Goal: Find specific page/section: Find specific page/section

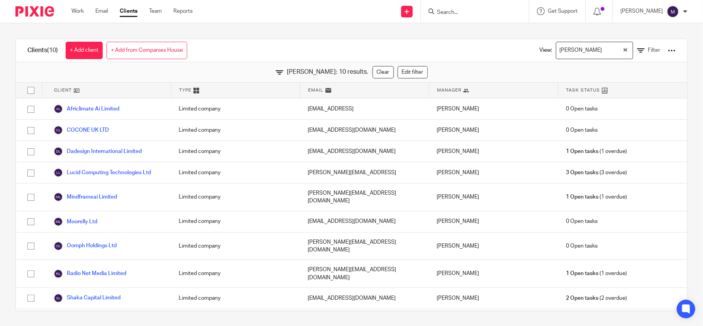
scroll to position [2, 0]
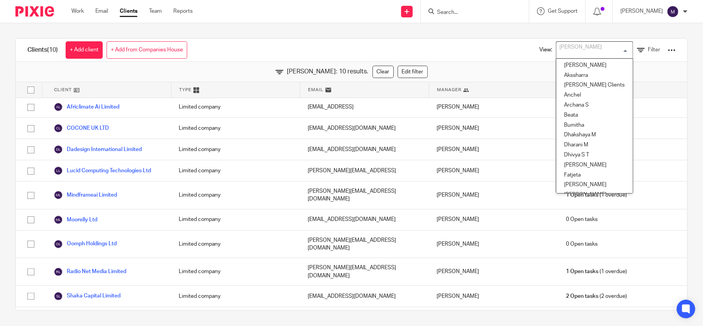
click at [557, 48] on div "[PERSON_NAME]" at bounding box center [593, 49] width 73 height 15
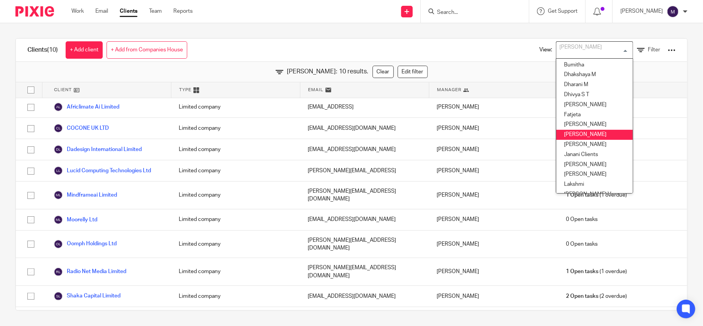
scroll to position [112, 0]
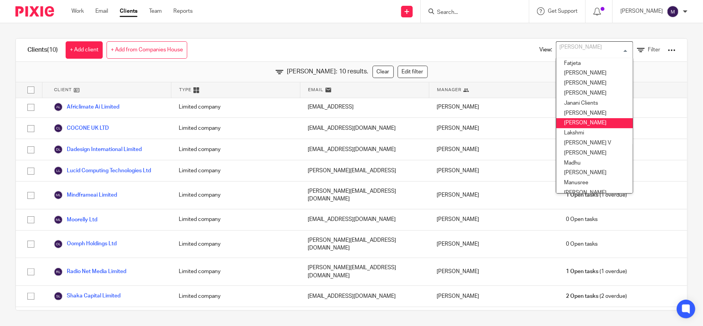
click at [561, 118] on li "[PERSON_NAME]" at bounding box center [595, 123] width 76 height 10
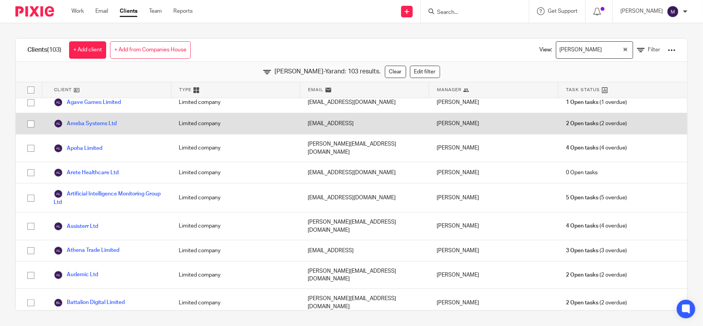
scroll to position [0, 0]
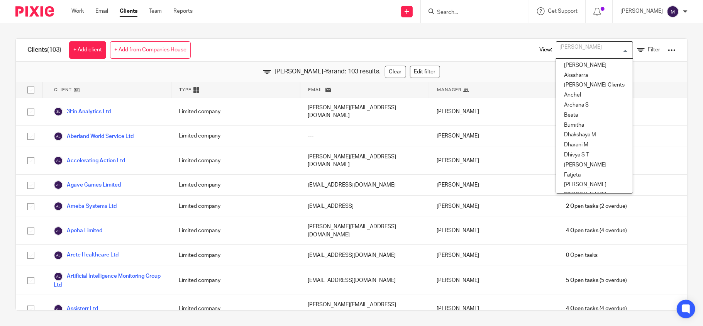
click at [575, 53] on div "[PERSON_NAME]" at bounding box center [593, 49] width 73 height 15
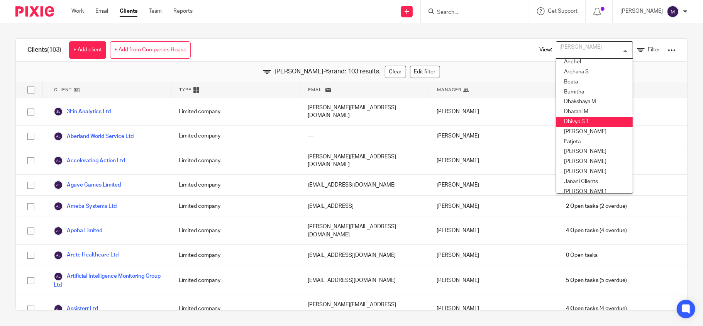
scroll to position [51, 0]
click at [572, 120] on li "Fatjeta" at bounding box center [595, 124] width 76 height 10
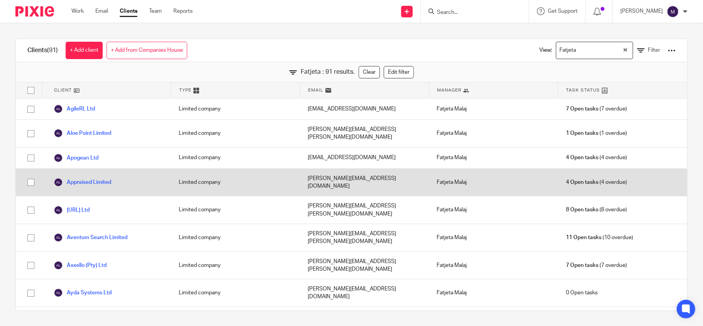
scroll to position [0, 0]
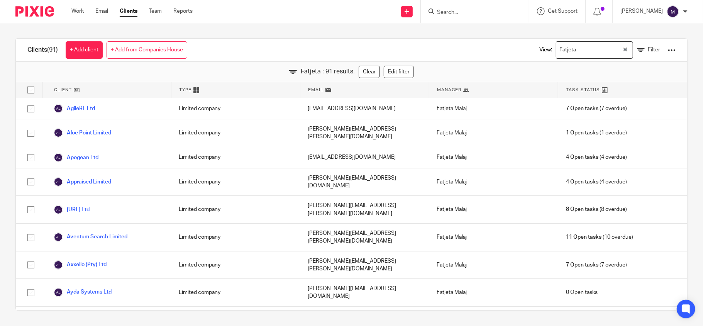
click at [579, 54] on input "Search for option" at bounding box center [600, 50] width 43 height 14
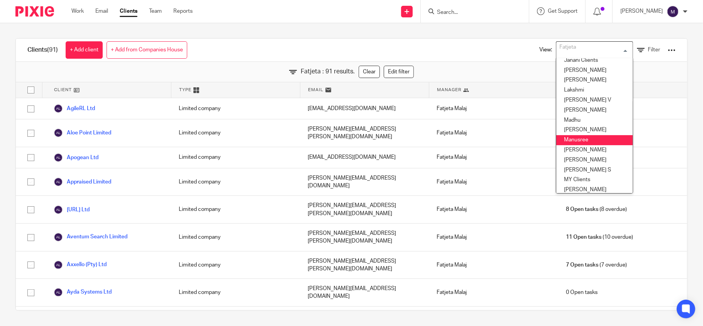
scroll to position [206, 0]
click at [565, 141] on li "[PERSON_NAME]" at bounding box center [595, 139] width 76 height 10
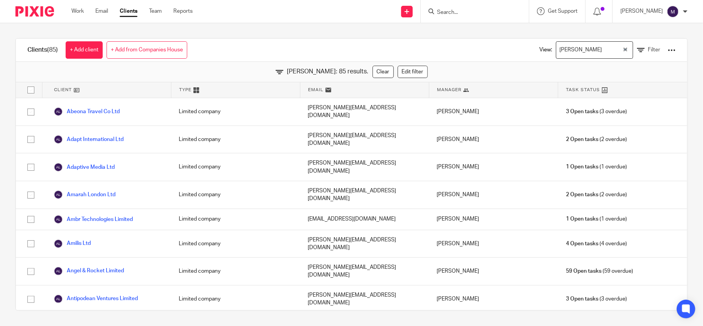
click at [605, 48] on input "Search for option" at bounding box center [613, 50] width 17 height 14
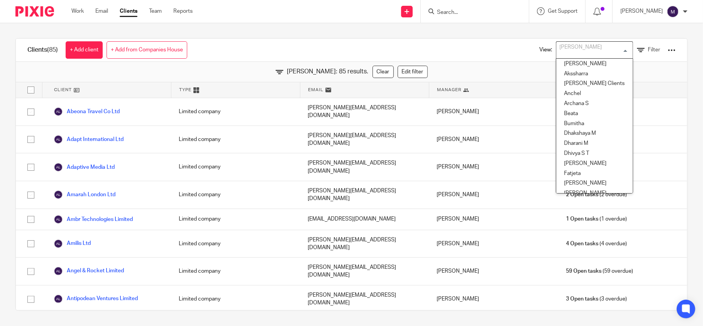
scroll to position [0, 0]
click at [566, 117] on li "Beata" at bounding box center [595, 115] width 76 height 10
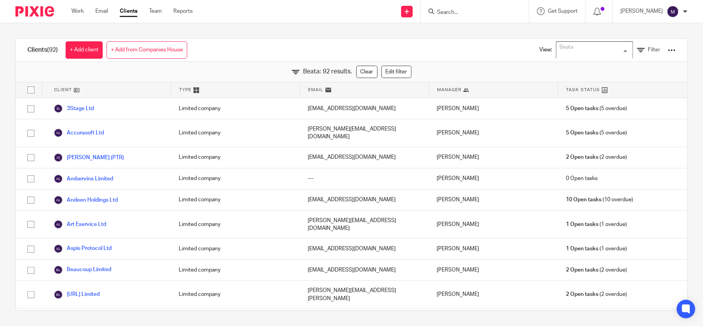
click at [560, 50] on div "Beata" at bounding box center [593, 49] width 73 height 15
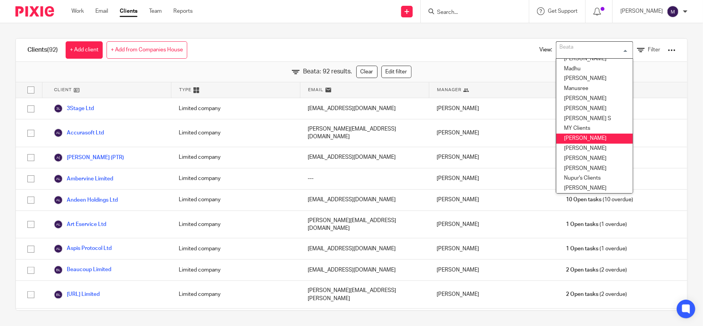
scroll to position [257, 0]
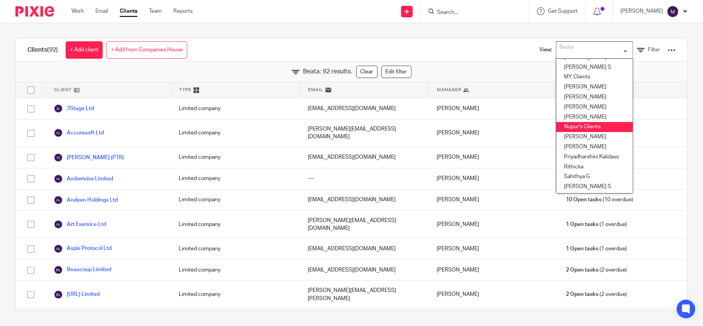
click at [564, 130] on li "Nupur's Clients" at bounding box center [595, 127] width 76 height 10
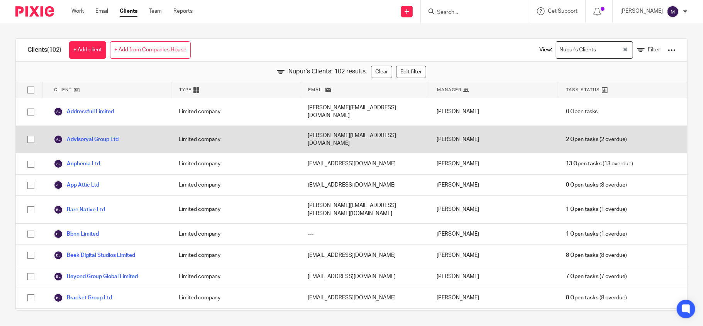
scroll to position [0, 0]
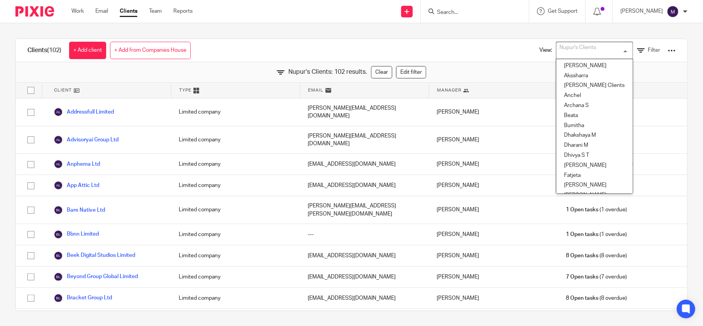
click at [577, 48] on div "Nupur's Clients" at bounding box center [593, 49] width 73 height 15
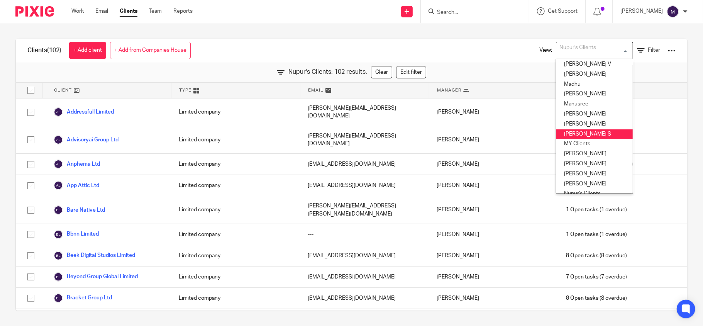
scroll to position [243, 0]
